Goal: Transaction & Acquisition: Purchase product/service

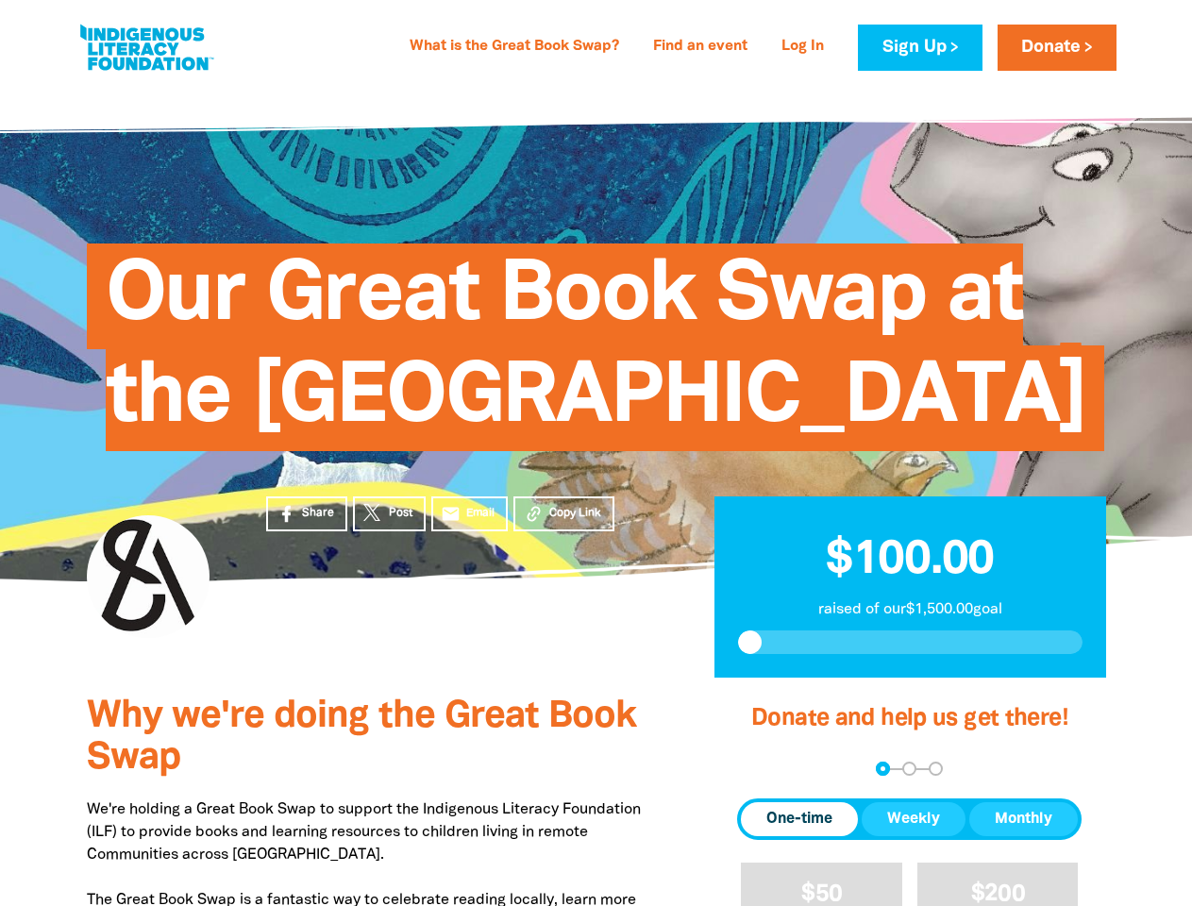
click at [596, 451] on span "Our Great Book Swap at the [GEOGRAPHIC_DATA]" at bounding box center [596, 355] width 981 height 194
click at [564, 522] on span "Copy Link" at bounding box center [575, 513] width 52 height 17
click at [763, 776] on div "arrow_back Back Step 1 Step 2 Step 3" at bounding box center [909, 769] width 345 height 14
click at [883, 771] on div "Navigate to step 1 of 3 to enter your donation amount" at bounding box center [883, 768] width 5 height 5
click at [800, 836] on span "Donation frequency" at bounding box center [799, 819] width 117 height 34
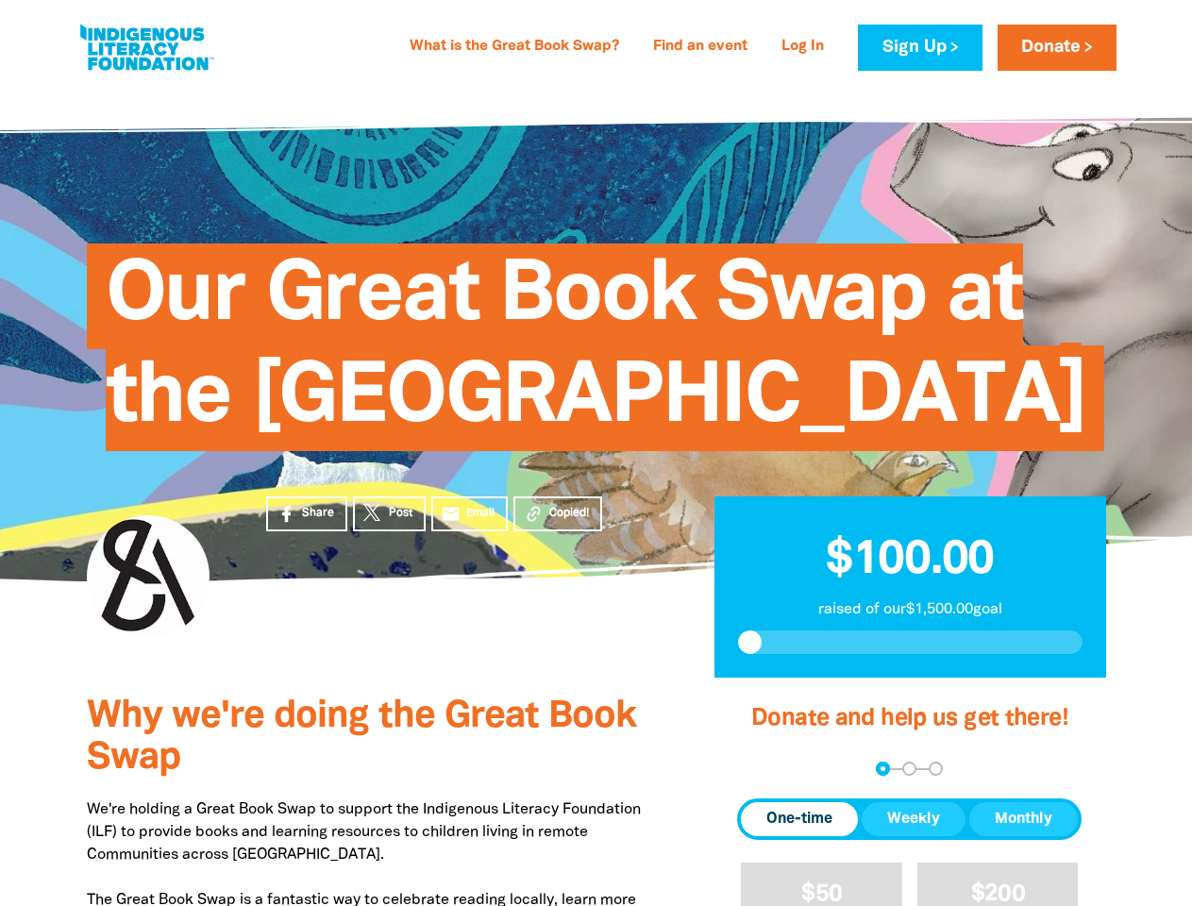
click at [914, 836] on button "Weekly" at bounding box center [914, 819] width 104 height 34
click at [1023, 836] on button "Monthly" at bounding box center [1023, 819] width 109 height 34
